Goal: Task Accomplishment & Management: Use online tool/utility

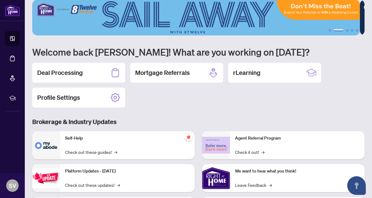
scroll to position [8, 0]
click at [87, 74] on div "Deal Processing" at bounding box center [78, 73] width 93 height 20
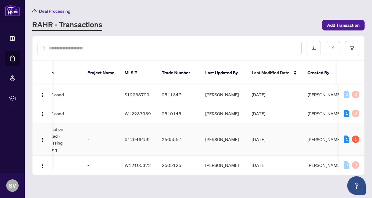
scroll to position [0, 225]
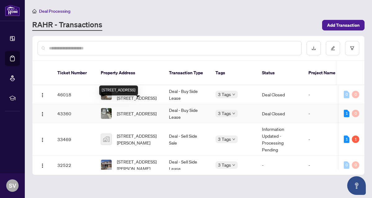
click at [143, 110] on span "[STREET_ADDRESS]" at bounding box center [137, 113] width 40 height 7
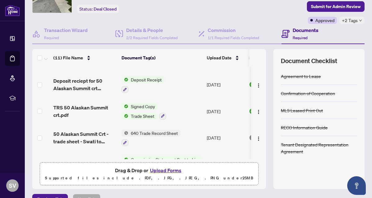
click at [142, 104] on span "Signed Copy" at bounding box center [143, 106] width 29 height 7
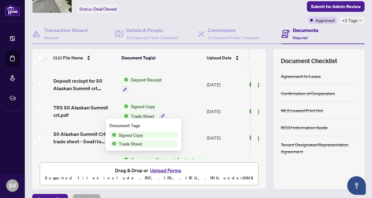
click at [131, 136] on span "Signed Copy" at bounding box center [130, 134] width 29 height 7
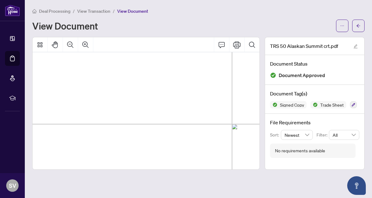
scroll to position [141, 15]
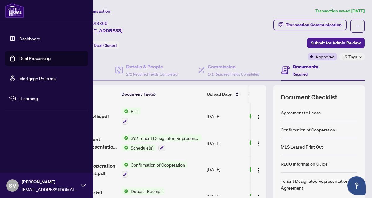
drag, startPoint x: 34, startPoint y: 59, endPoint x: 30, endPoint y: 58, distance: 4.4
click at [30, 58] on link "Deal Processing" at bounding box center [34, 59] width 31 height 6
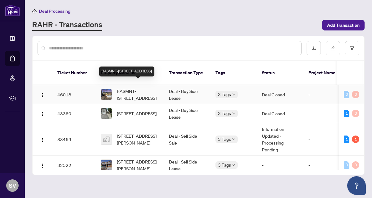
click at [131, 88] on span "BASMNT-[STREET_ADDRESS]" at bounding box center [138, 95] width 42 height 14
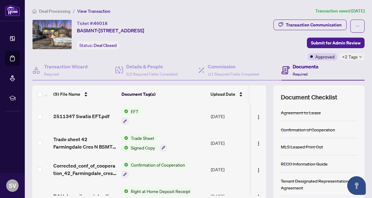
scroll to position [59, 0]
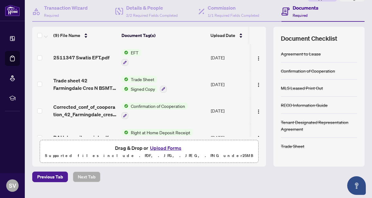
click at [141, 88] on span "Signed Copy" at bounding box center [143, 88] width 29 height 7
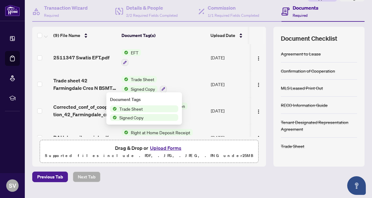
click at [131, 110] on span "Trade Sheet" at bounding box center [131, 108] width 29 height 7
